Goal: Navigation & Orientation: Find specific page/section

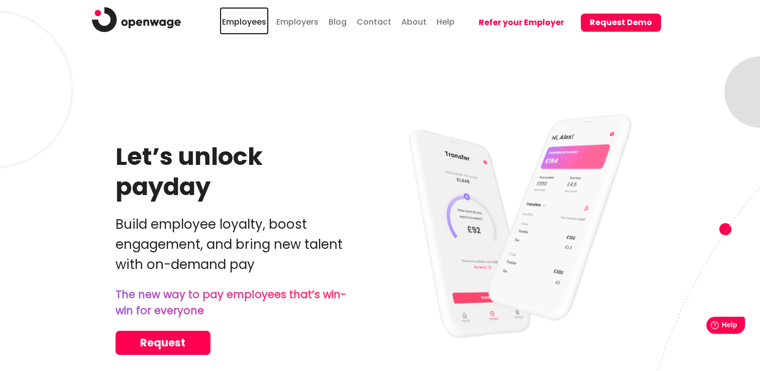
click at [248, 23] on link "Employees" at bounding box center [243, 21] width 49 height 28
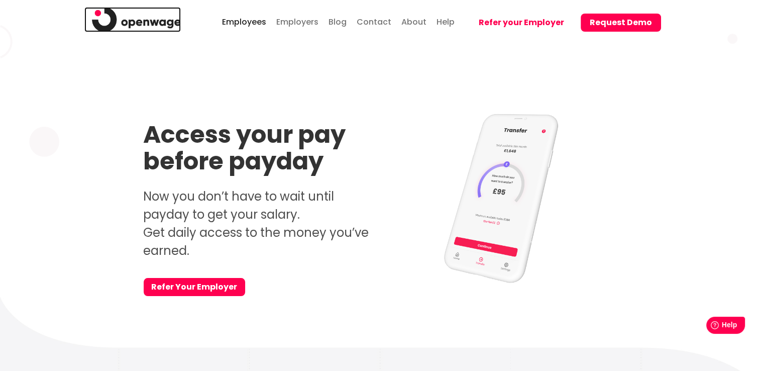
click at [157, 18] on img at bounding box center [136, 19] width 89 height 25
